Goal: Find specific page/section: Find specific page/section

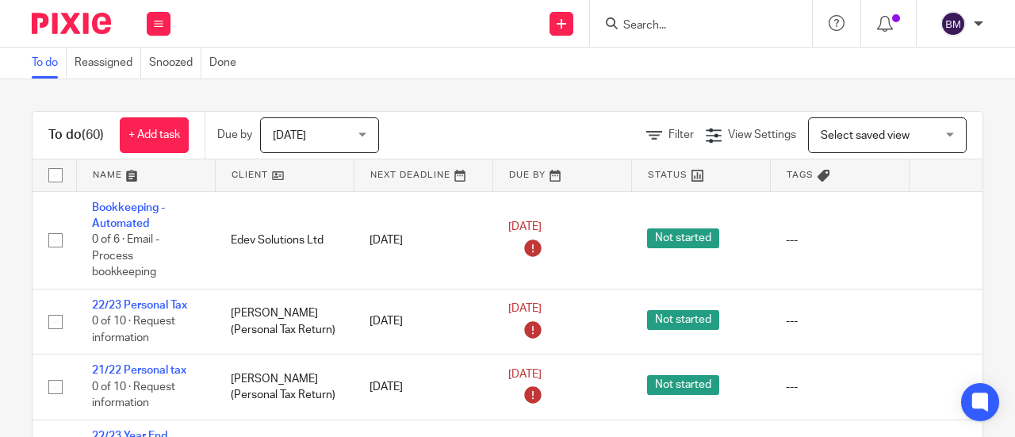
click at [660, 23] on input "Search" at bounding box center [693, 26] width 143 height 14
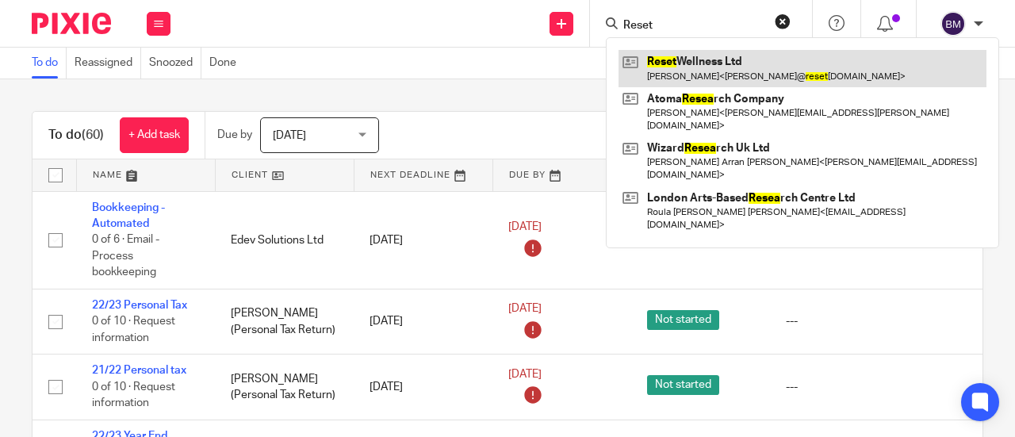
type input "Reset"
click at [706, 65] on link at bounding box center [802, 68] width 368 height 36
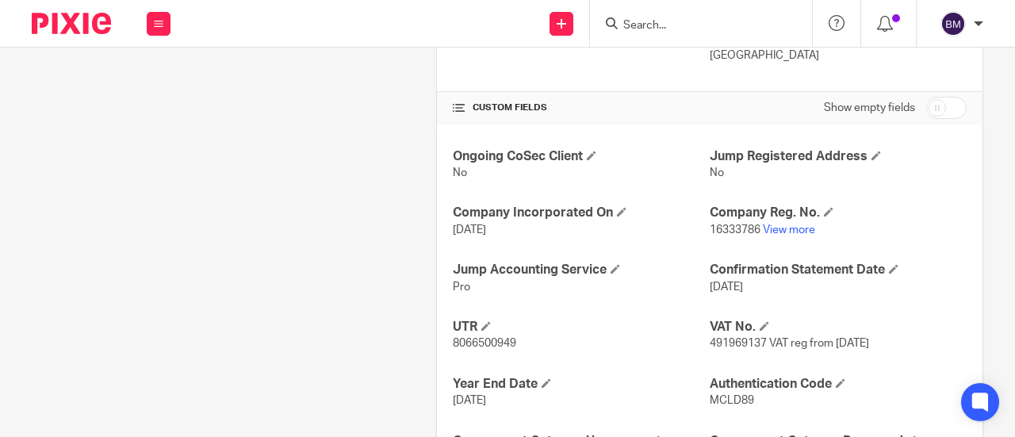
scroll to position [504, 0]
click at [783, 224] on link "View more" at bounding box center [789, 229] width 52 height 11
click at [723, 30] on input "Search" at bounding box center [693, 26] width 143 height 14
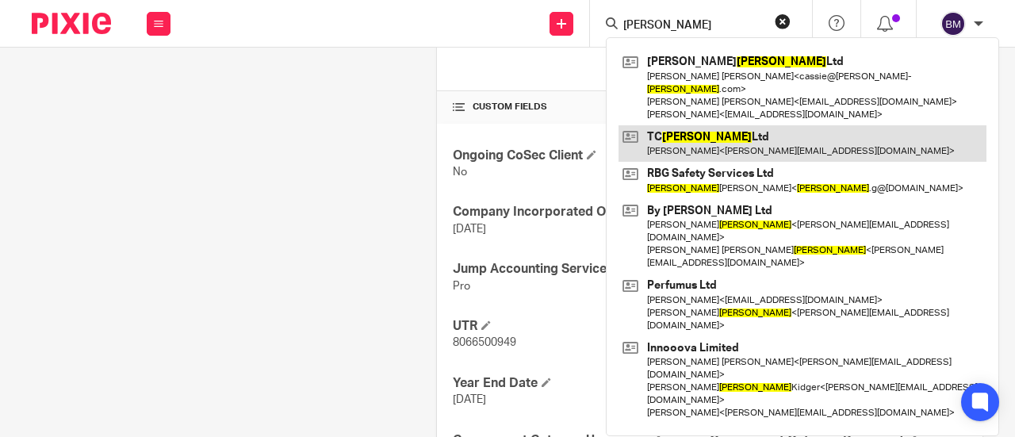
type input "[PERSON_NAME]"
click at [713, 132] on link at bounding box center [802, 143] width 368 height 36
click at [718, 132] on link at bounding box center [802, 143] width 368 height 36
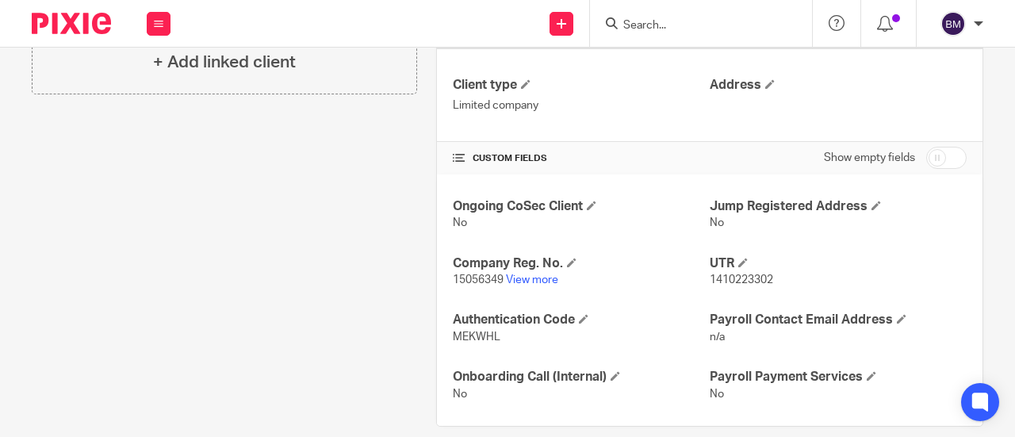
scroll to position [437, 0]
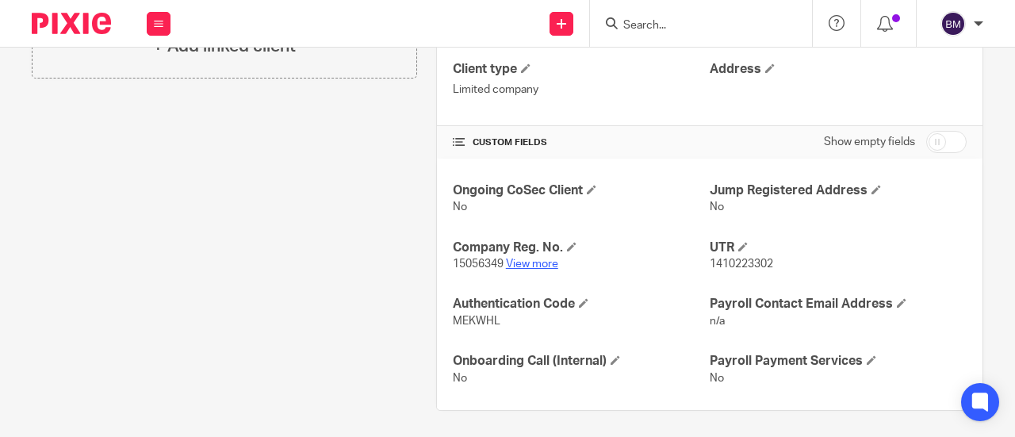
click at [534, 258] on link "View more" at bounding box center [532, 263] width 52 height 11
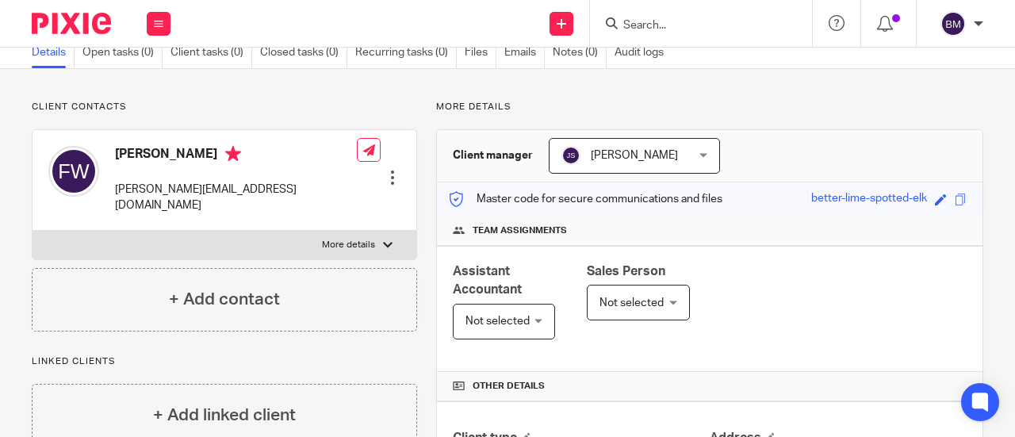
scroll to position [0, 0]
